Goal: Check status: Check status

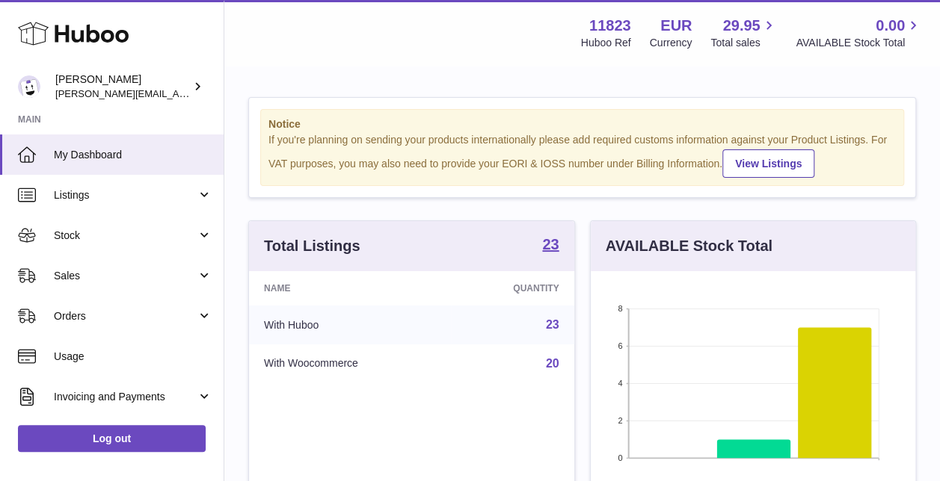
scroll to position [233, 324]
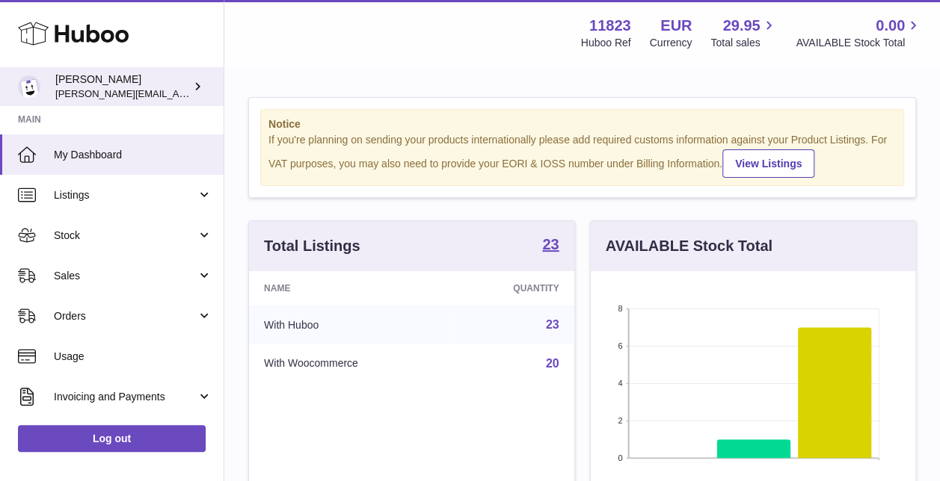
click at [164, 81] on div "Gianni Rofi gianni.rofi@frieslandcampina.com" at bounding box center [122, 87] width 135 height 28
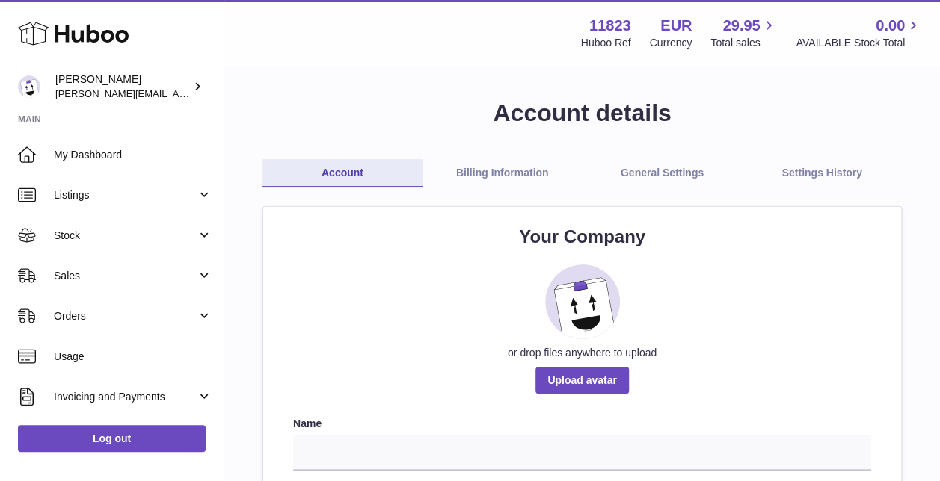
click at [522, 170] on link "Billing Information" at bounding box center [502, 173] width 160 height 28
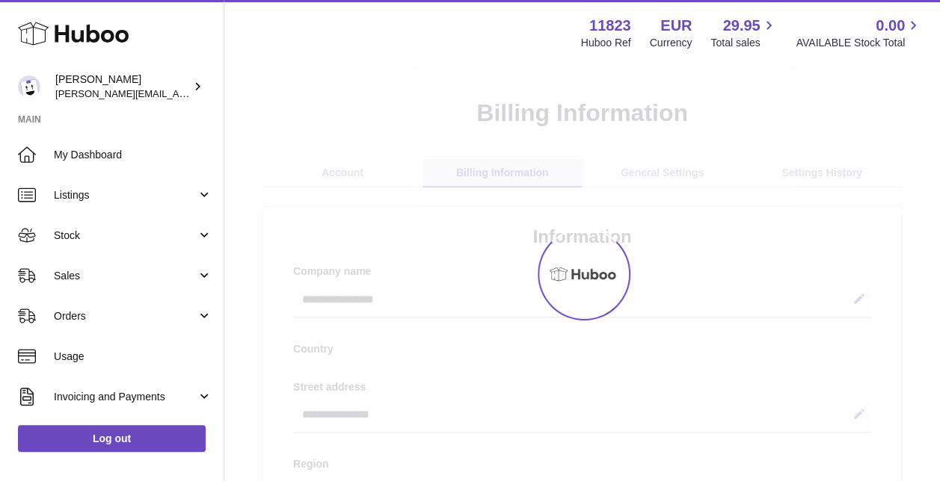
select select "**"
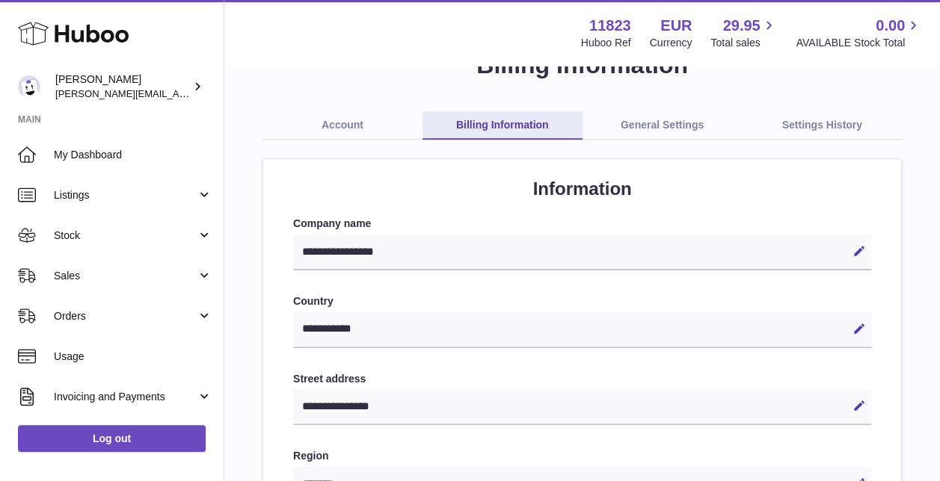
scroll to position [37, 0]
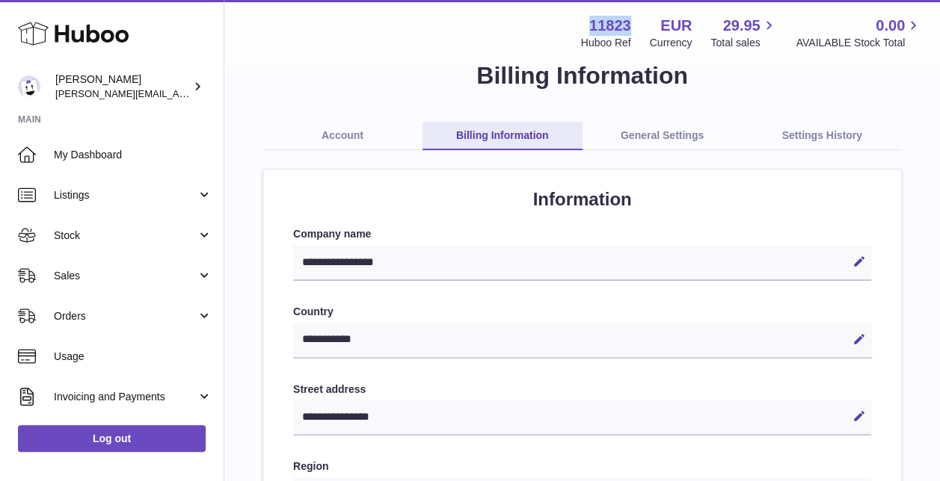
drag, startPoint x: 592, startPoint y: 24, endPoint x: 628, endPoint y: 29, distance: 36.3
click at [628, 29] on strong "11823" at bounding box center [610, 26] width 42 height 20
copy strong "11823"
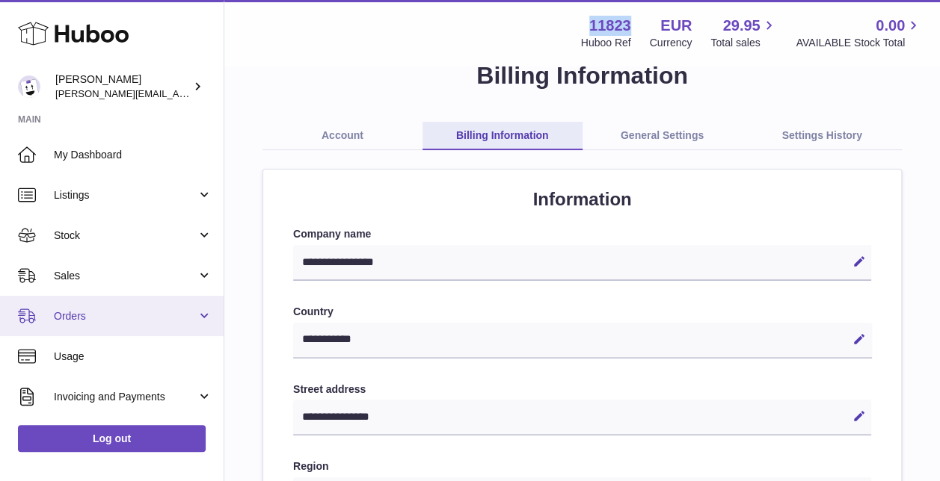
click at [72, 309] on span "Orders" at bounding box center [125, 316] width 143 height 14
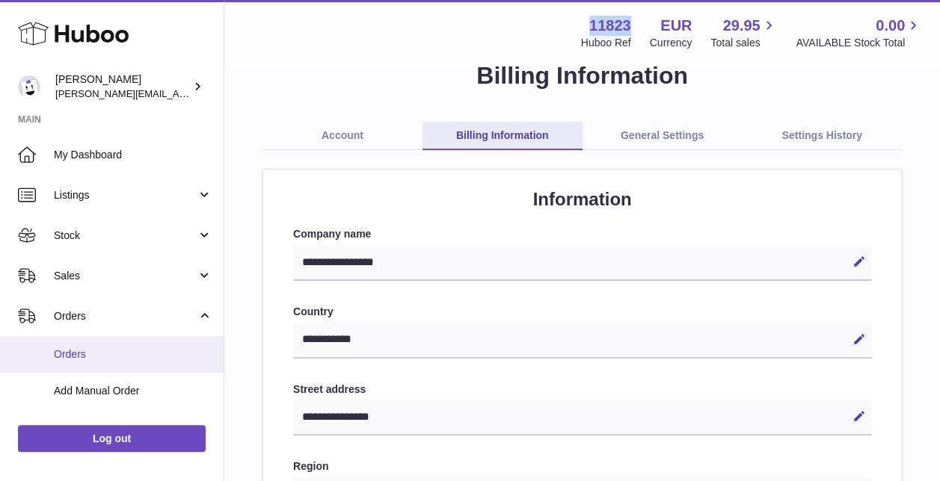
click at [61, 345] on link "Orders" at bounding box center [111, 354] width 223 height 37
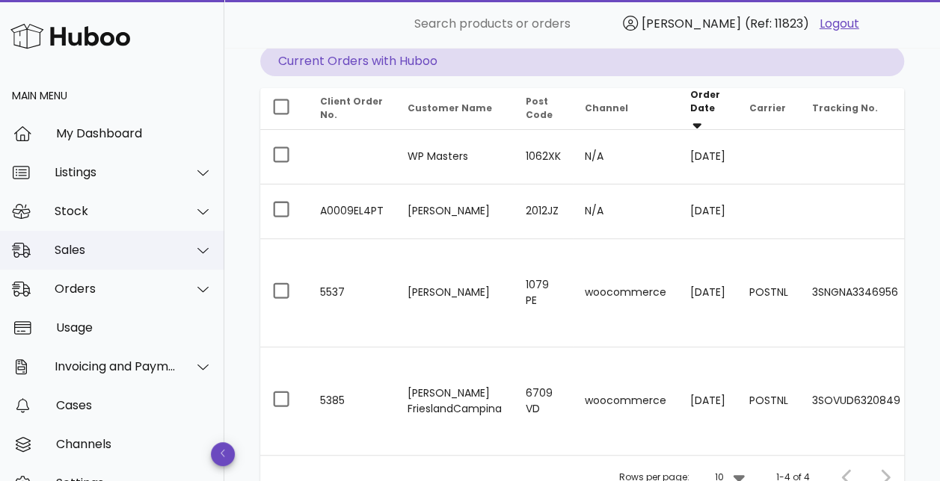
scroll to position [66, 0]
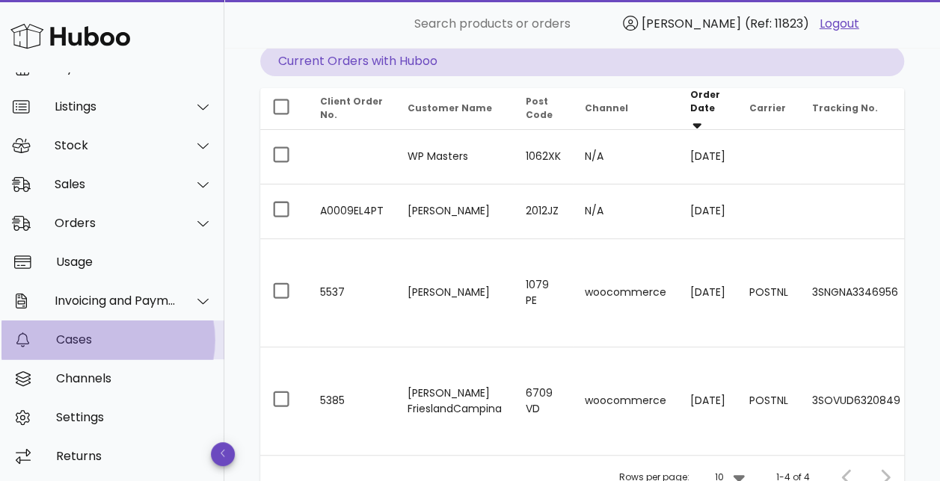
click at [69, 342] on div "Cases" at bounding box center [134, 340] width 156 height 14
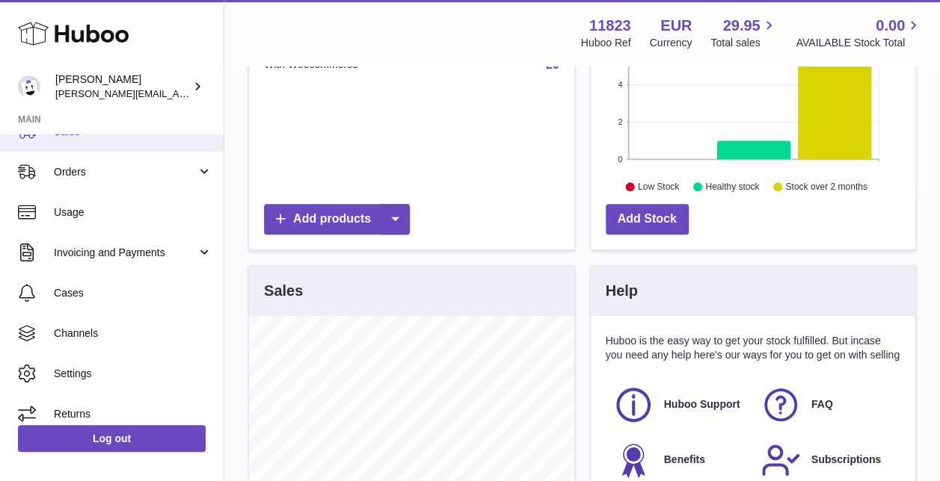
scroll to position [149, 0]
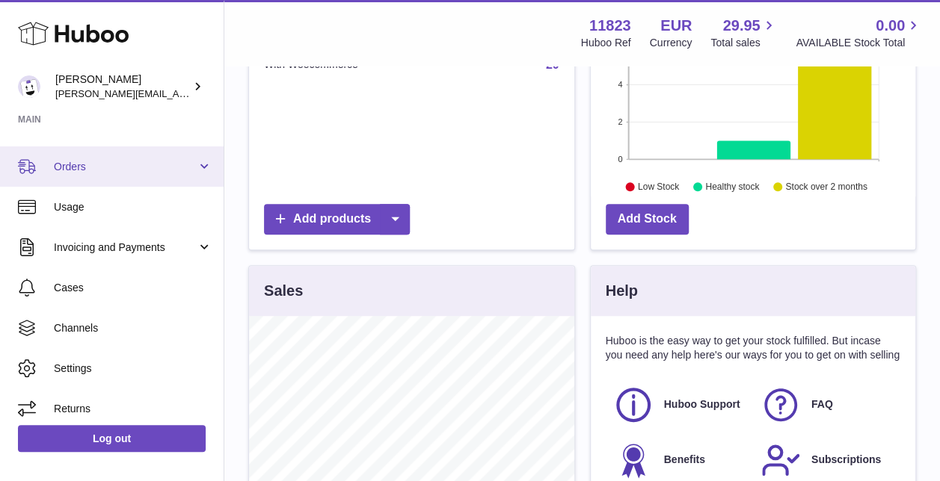
click at [69, 170] on span "Orders" at bounding box center [125, 167] width 143 height 14
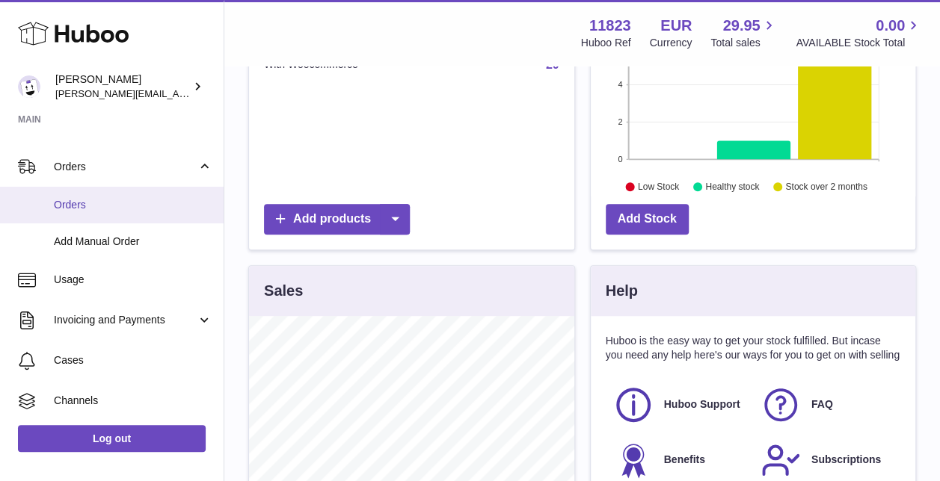
click at [57, 198] on span "Orders" at bounding box center [133, 205] width 158 height 14
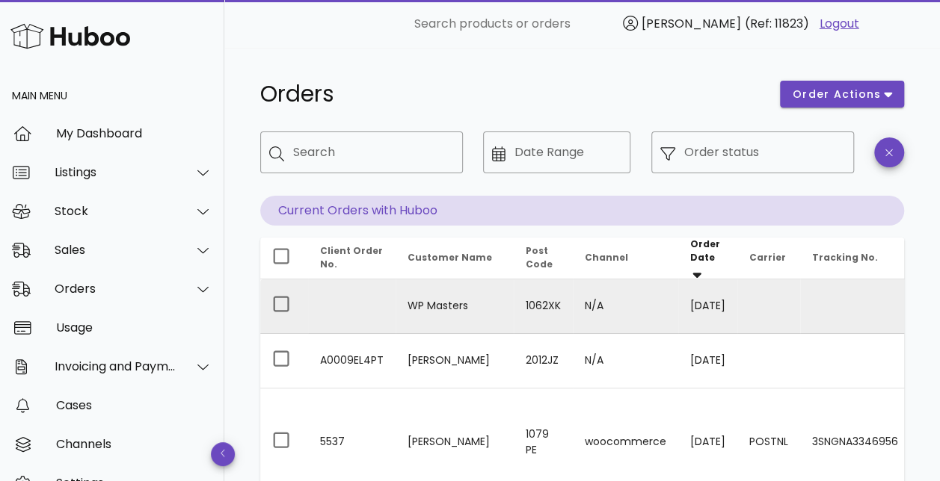
click at [731, 308] on td "[DATE]" at bounding box center [707, 307] width 59 height 55
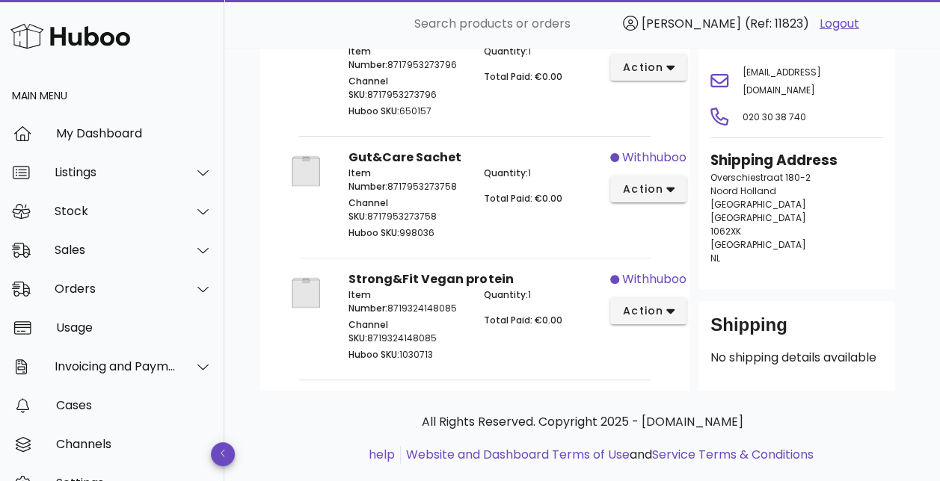
scroll to position [179, 0]
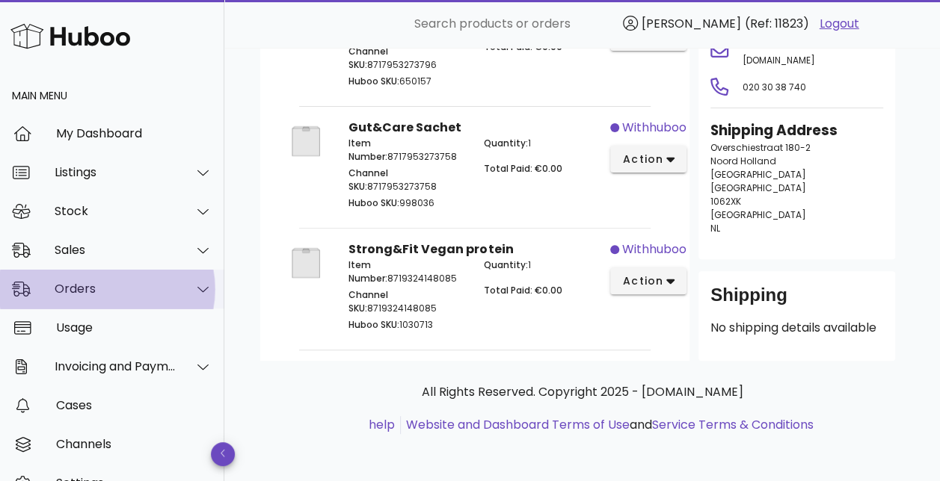
click at [72, 284] on div "Orders" at bounding box center [116, 289] width 122 height 14
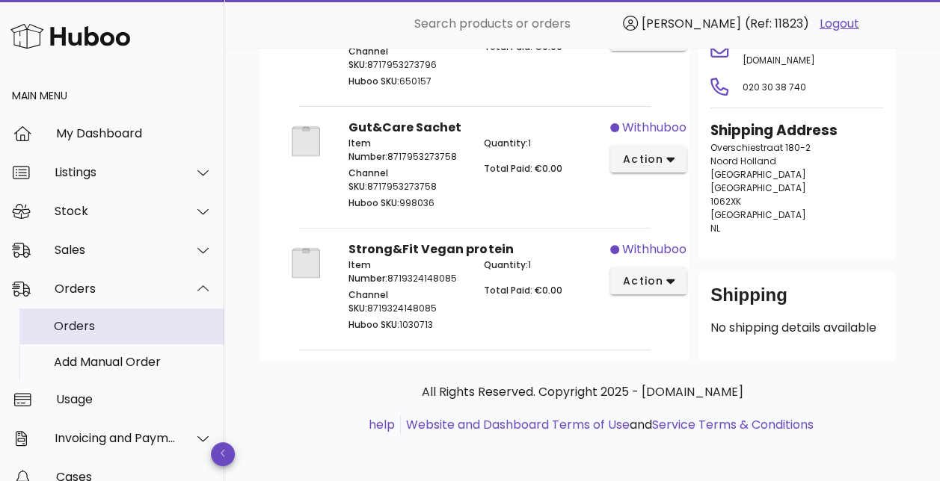
click at [78, 321] on div "Orders" at bounding box center [133, 326] width 158 height 14
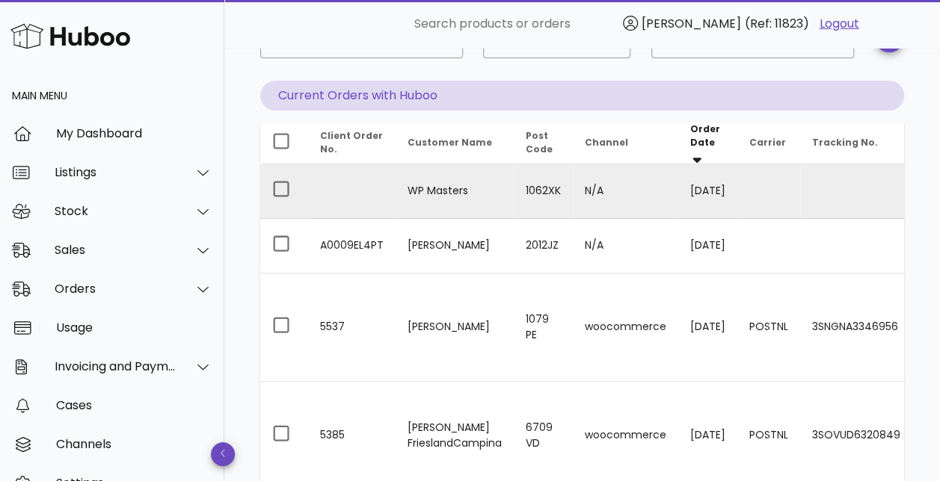
scroll to position [149, 0]
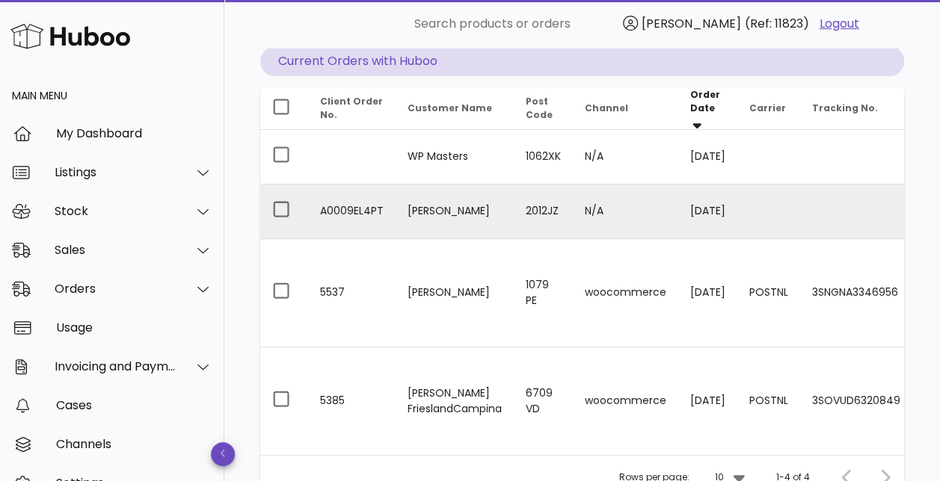
click at [460, 202] on td "[PERSON_NAME]" at bounding box center [454, 212] width 118 height 55
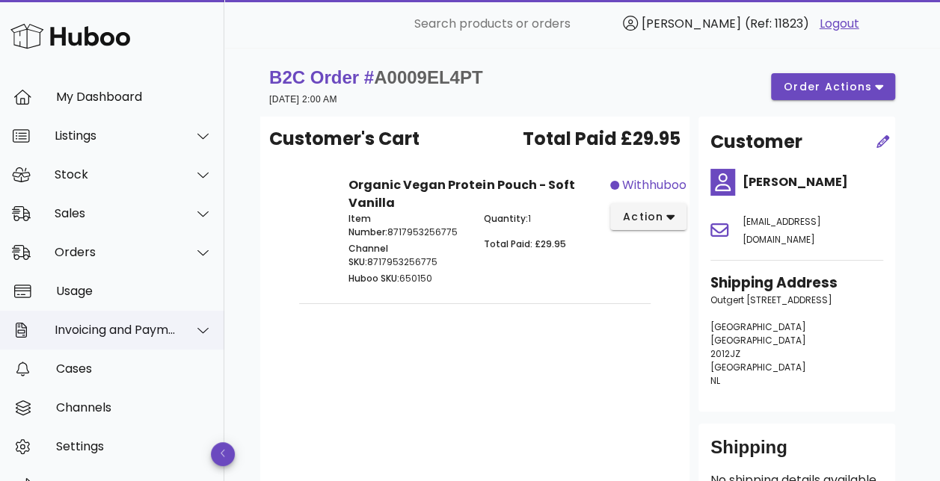
scroll to position [66, 0]
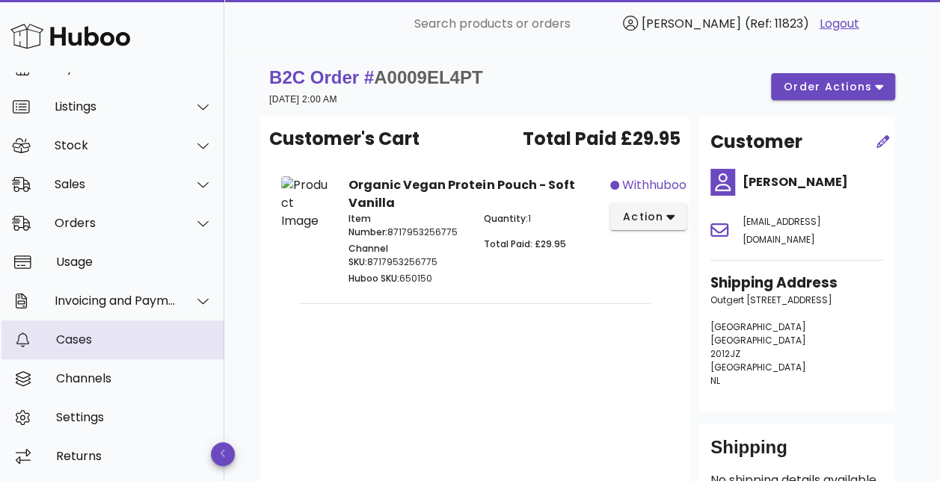
click at [78, 342] on div "Cases" at bounding box center [134, 340] width 156 height 14
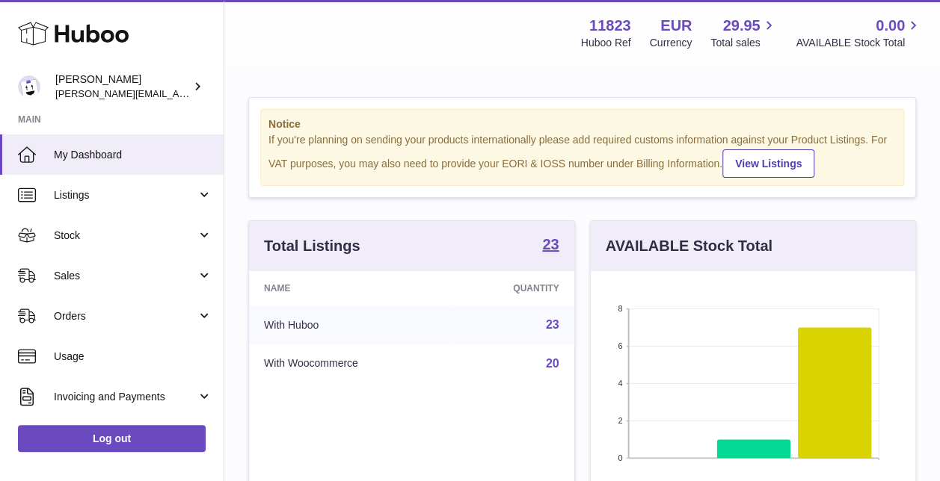
scroll to position [233, 324]
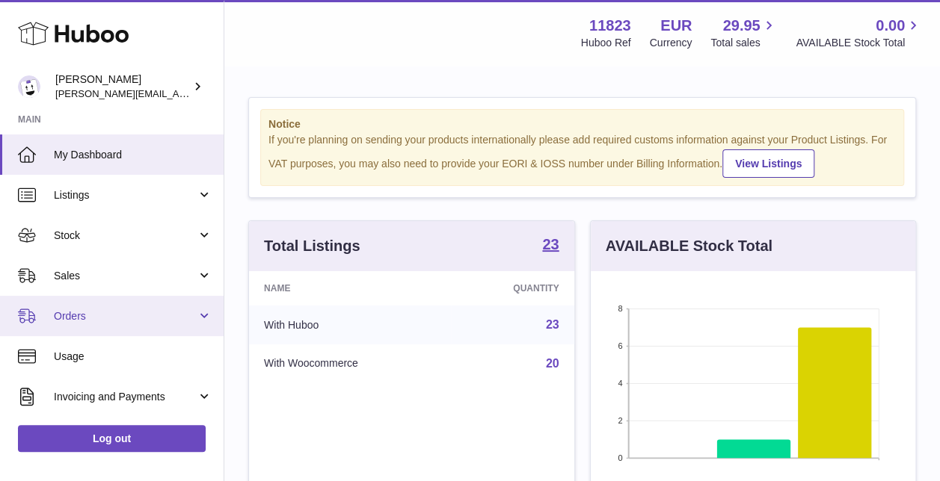
click at [83, 311] on span "Orders" at bounding box center [125, 316] width 143 height 14
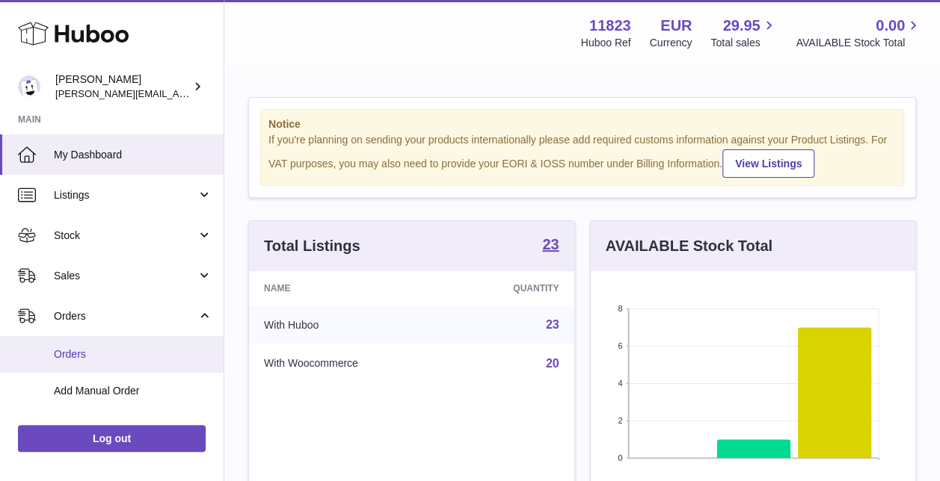
click at [85, 357] on span "Orders" at bounding box center [133, 355] width 158 height 14
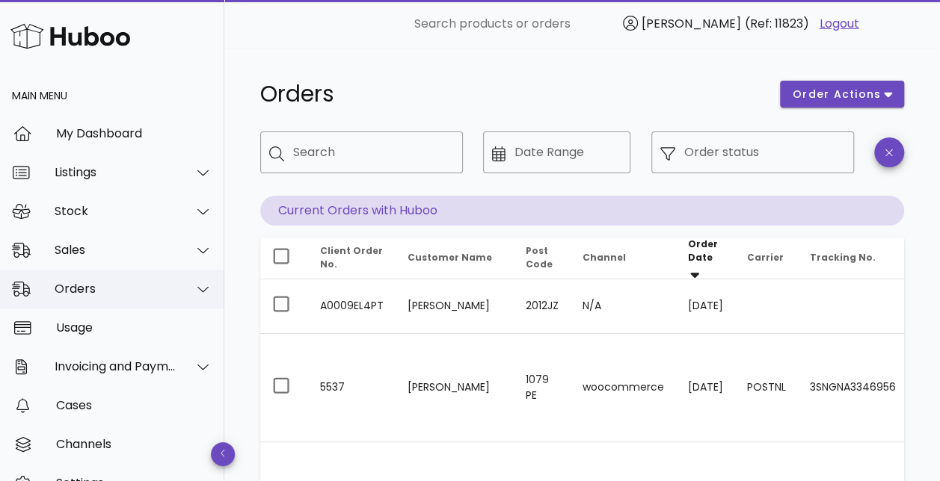
scroll to position [66, 0]
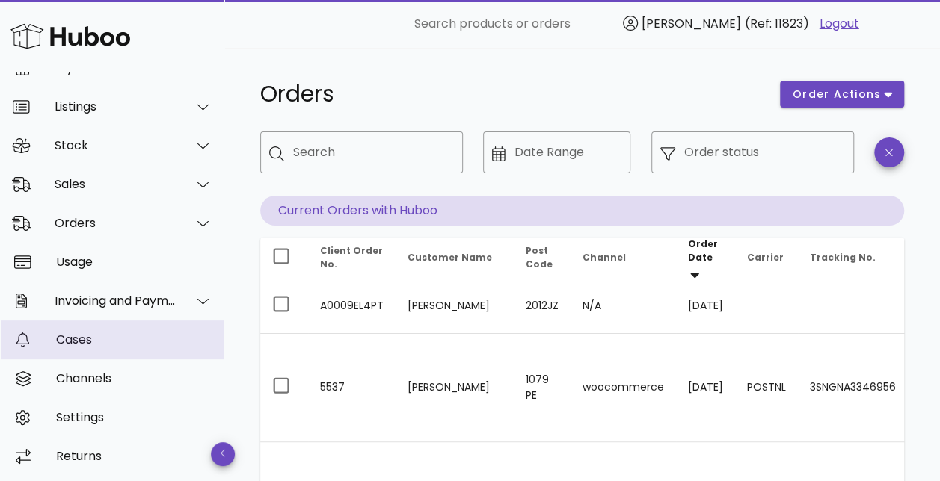
click at [98, 344] on div "Cases" at bounding box center [134, 340] width 156 height 14
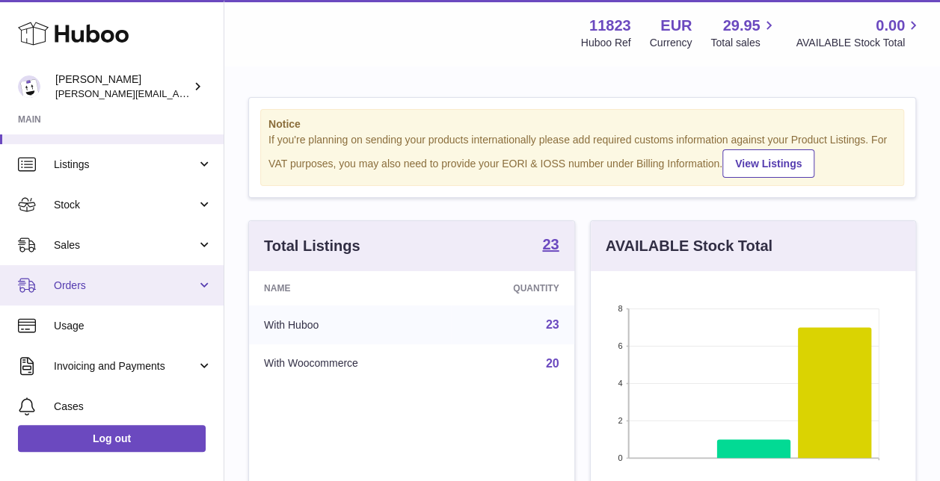
scroll to position [7, 0]
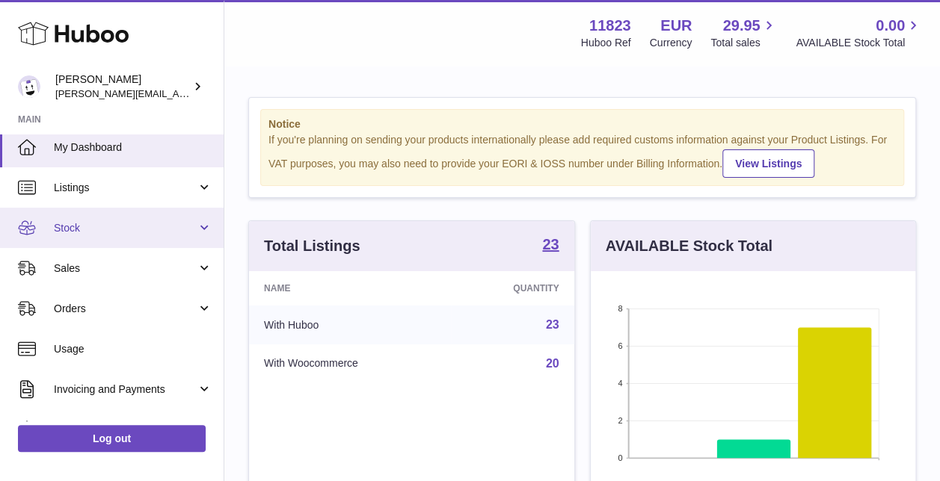
click at [89, 233] on span "Stock" at bounding box center [125, 228] width 143 height 14
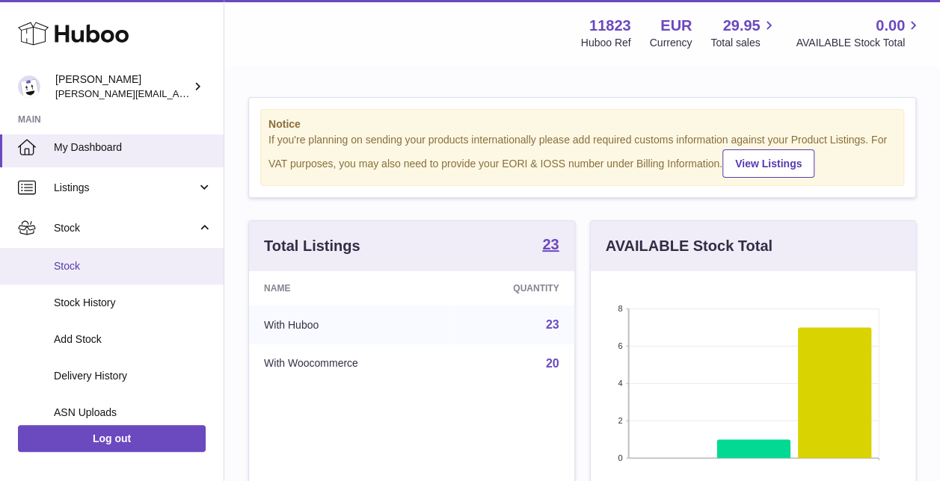
click at [79, 259] on span "Stock" at bounding box center [133, 266] width 158 height 14
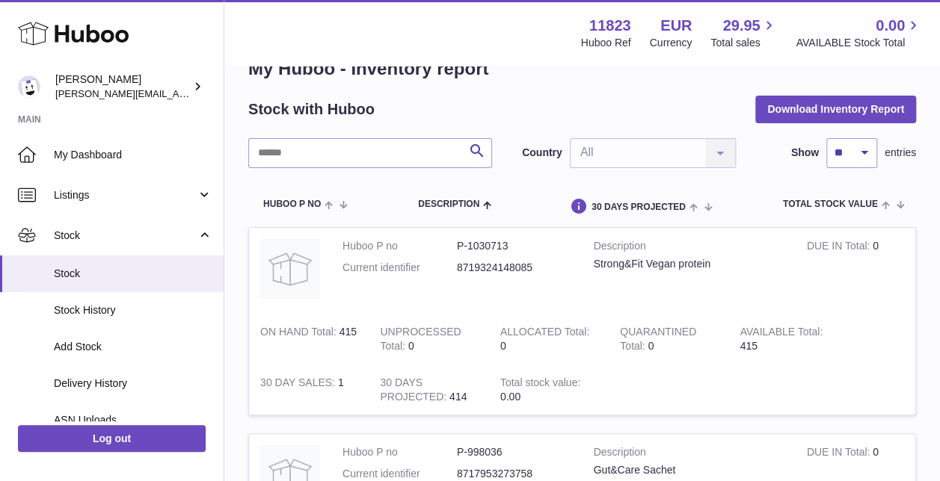
scroll to position [75, 0]
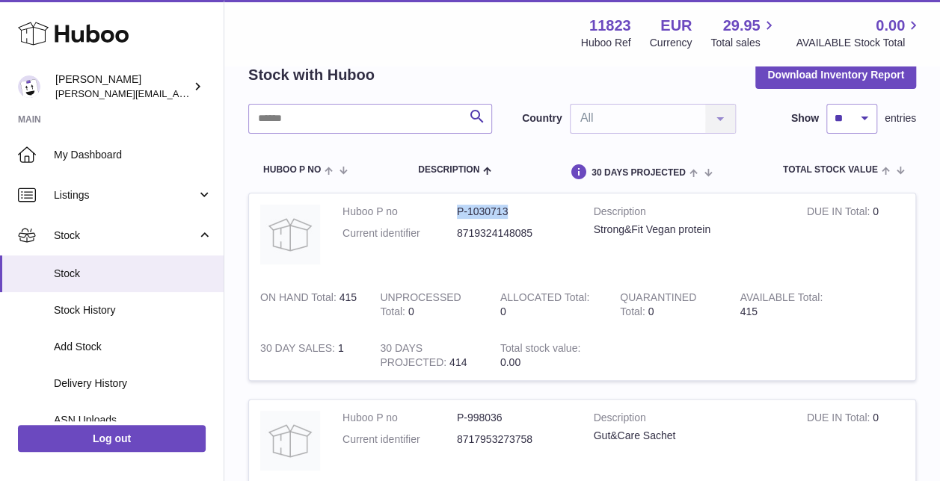
drag, startPoint x: 454, startPoint y: 213, endPoint x: 509, endPoint y: 211, distance: 54.6
click at [509, 211] on dl "Huboo P no P-1030713 Current identifier 8719324148085" at bounding box center [456, 226] width 229 height 43
copy dl "P-1030713"
drag, startPoint x: 592, startPoint y: 229, endPoint x: 710, endPoint y: 226, distance: 118.1
click at [710, 226] on td "Description Strong&Fit Vegan protein" at bounding box center [688, 237] width 213 height 86
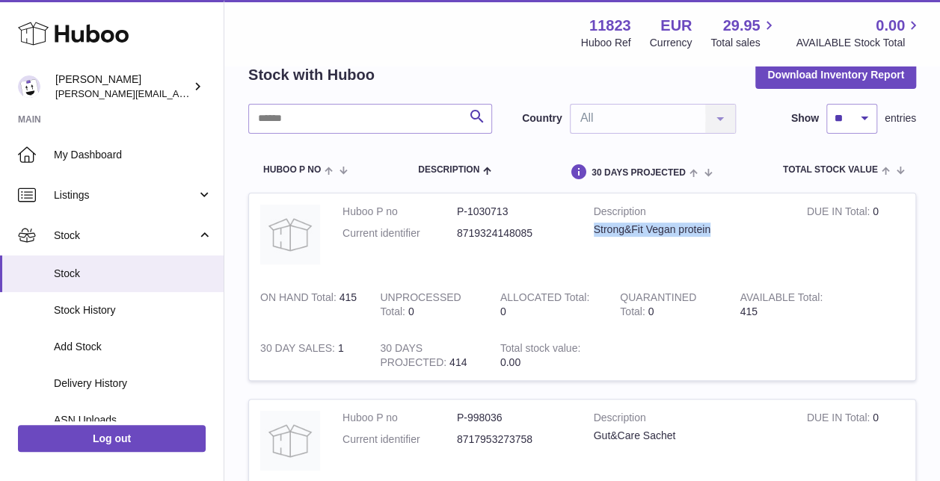
copy div "Strong&Fit Vegan protein"
